Goal: Information Seeking & Learning: Learn about a topic

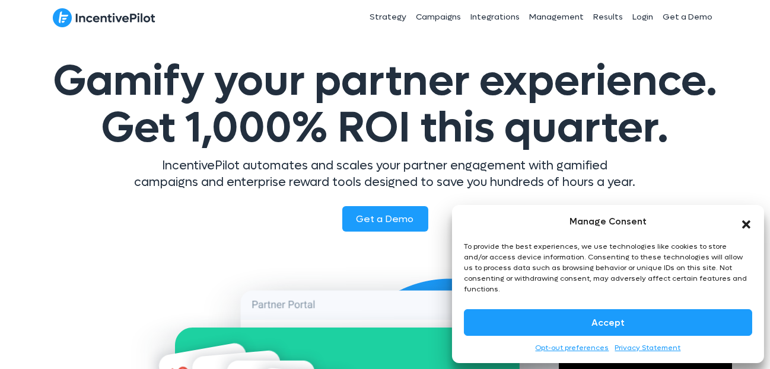
click at [741, 231] on icon "Close dialog" at bounding box center [746, 225] width 12 height 12
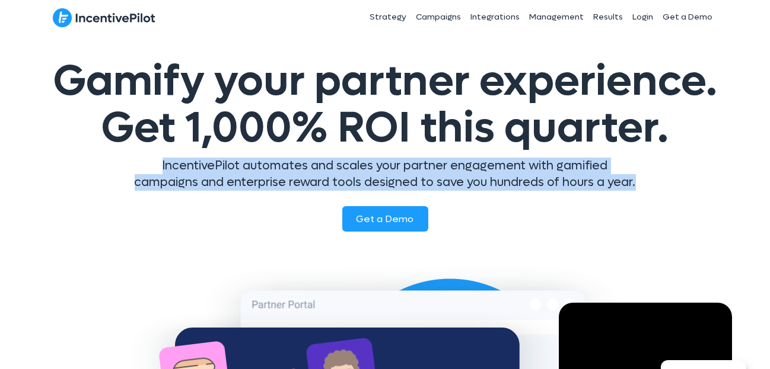
drag, startPoint x: 158, startPoint y: 161, endPoint x: 651, endPoint y: 190, distance: 494.1
click at [651, 190] on div "IncentivePilot automates and scales your partner engagement with gamified campa…" at bounding box center [385, 179] width 694 height 43
copy p "IncentivePilot automates and scales your partner engagement with gamified campa…"
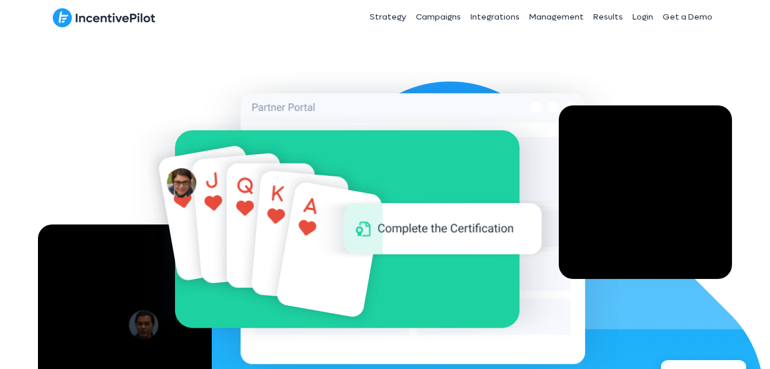
scroll to position [494, 0]
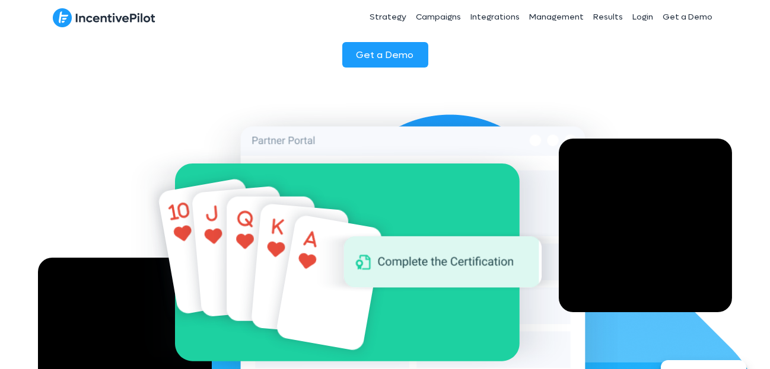
scroll to position [0, 0]
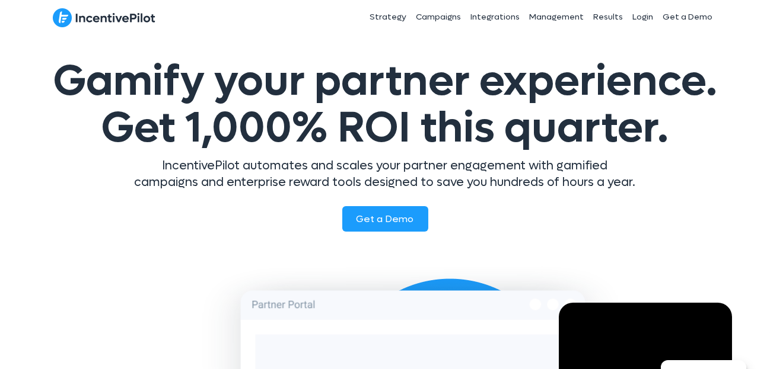
click at [256, 165] on p "IncentivePilot automates and scales your partner engagement with gamified campa…" at bounding box center [385, 174] width 504 height 33
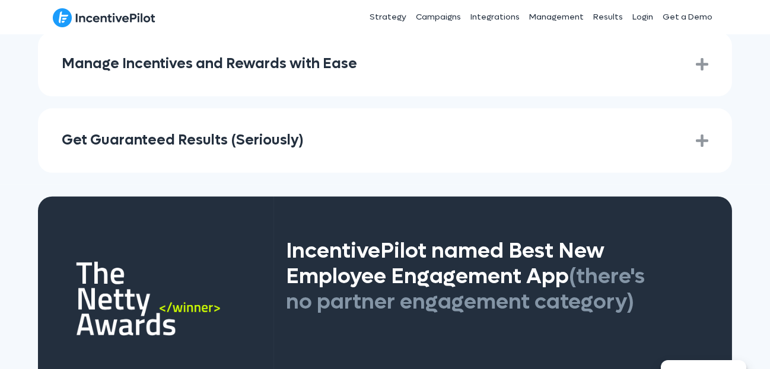
scroll to position [1877, 0]
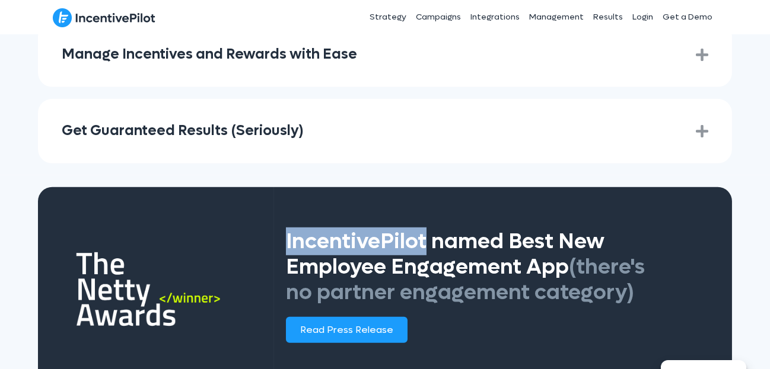
drag, startPoint x: 286, startPoint y: 222, endPoint x: 424, endPoint y: 229, distance: 138.9
click at [424, 229] on span "IncentivePilot named Best New Employee Engagement App (there's no partner engag…" at bounding box center [465, 267] width 359 height 79
copy span "IncentivePilot"
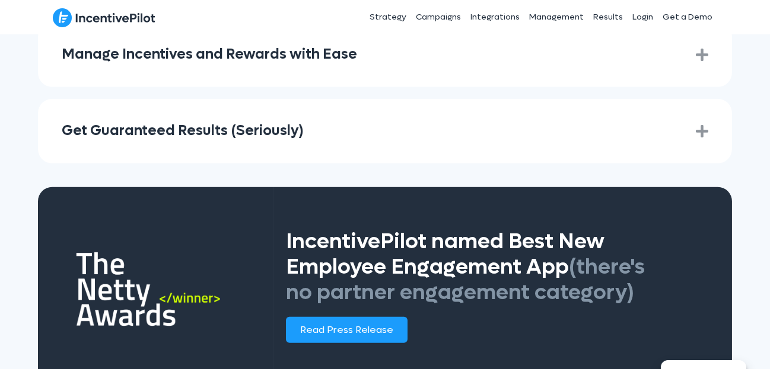
click at [439, 228] on span "IncentivePilot named Best New Employee Engagement App (there's no partner engag…" at bounding box center [465, 267] width 359 height 79
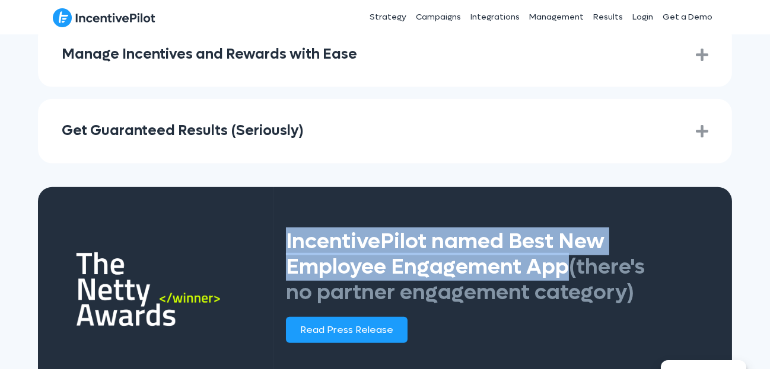
drag, startPoint x: 283, startPoint y: 218, endPoint x: 561, endPoint y: 253, distance: 280.8
click at [561, 253] on div "IncentivePilot named Best New Employee Engagement App (there's no partner engag…" at bounding box center [467, 267] width 387 height 89
copy span "IncentivePilot named Best New Employee Engagement App"
click at [463, 236] on span "IncentivePilot named Best New Employee Engagement App (there's no partner engag…" at bounding box center [465, 267] width 359 height 79
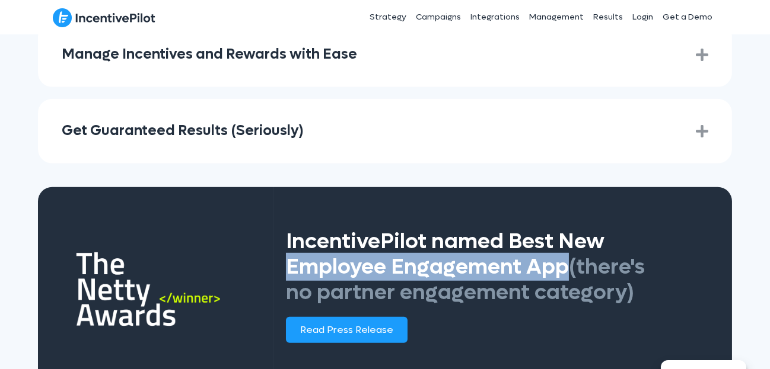
drag, startPoint x: 284, startPoint y: 244, endPoint x: 567, endPoint y: 259, distance: 283.8
click at [567, 259] on div "IncentivePilot named Best New Employee Engagement App (there's no partner engag…" at bounding box center [467, 267] width 387 height 89
copy span "Employee Engagement App"
